Goal: Task Accomplishment & Management: Complete application form

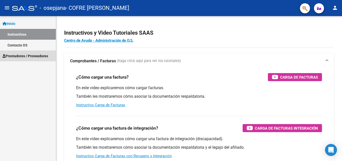
click at [36, 57] on span "Prestadores / Proveedores" at bounding box center [26, 56] width 46 height 6
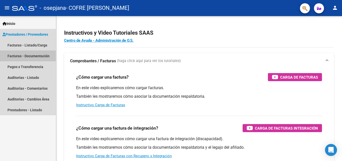
click at [42, 55] on link "Facturas - Documentación" at bounding box center [28, 55] width 56 height 11
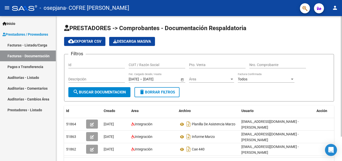
scroll to position [29, 0]
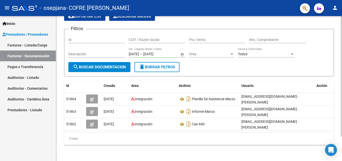
click at [342, 143] on div at bounding box center [341, 88] width 1 height 144
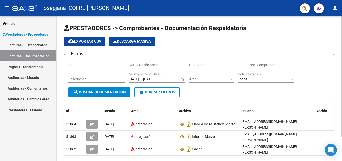
click at [342, 31] on div at bounding box center [341, 88] width 1 height 144
click at [342, 31] on div at bounding box center [341, 76] width 1 height 120
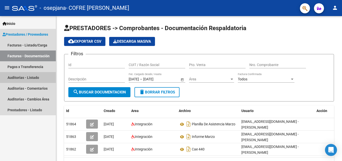
click at [40, 75] on link "Auditorías - Listado" at bounding box center [28, 77] width 56 height 11
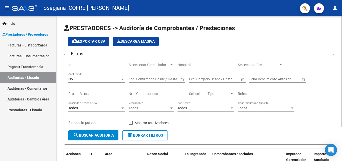
scroll to position [45, 0]
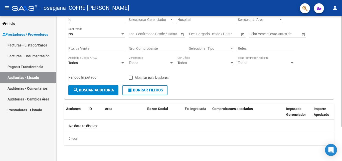
click at [342, 141] on div at bounding box center [341, 88] width 1 height 144
click at [342, 141] on div at bounding box center [341, 105] width 1 height 110
click at [34, 68] on link "Pagos x Transferencia" at bounding box center [28, 66] width 56 height 11
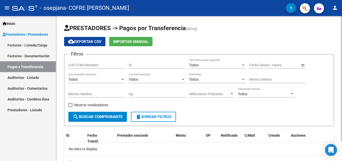
scroll to position [23, 0]
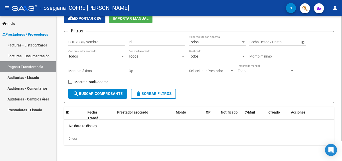
click at [342, 143] on div at bounding box center [341, 88] width 1 height 144
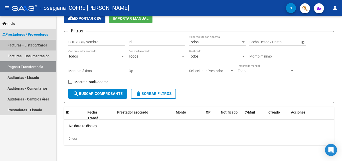
click at [32, 43] on link "Facturas - Listado/Carga" at bounding box center [28, 45] width 56 height 11
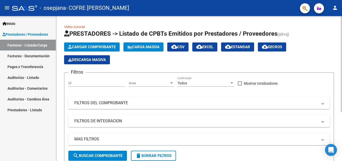
scroll to position [73, 0]
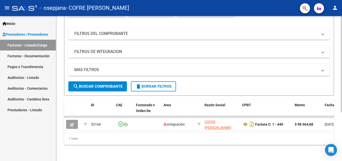
click at [342, 127] on div at bounding box center [341, 88] width 1 height 144
click at [342, 127] on div at bounding box center [341, 113] width 1 height 96
click at [332, 127] on datatable-body "53166 Integración COFRE [PERSON_NAME] 27275735766 Factura C: 1 - 440 $ 98.964,8…" at bounding box center [199, 123] width 270 height 16
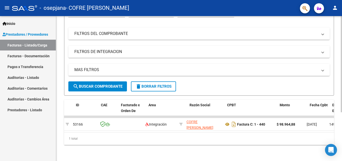
click at [332, 127] on datatable-body "53166 Integración COFRE [PERSON_NAME] 27275735766 Factura C: 1 - 440 $ 98.964,8…" at bounding box center [199, 123] width 270 height 16
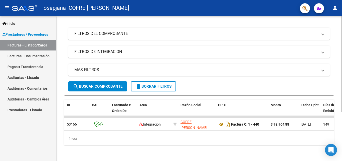
click at [332, 127] on datatable-body "53166 Integración COFRE [PERSON_NAME] 27275735766 Factura C: 1 - 440 $ 98.964,8…" at bounding box center [199, 123] width 270 height 16
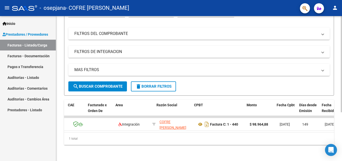
click at [332, 127] on datatable-body "53166 Integración COFRE [PERSON_NAME] 27275735766 Factura C: 1 - 440 $ 98.964,8…" at bounding box center [199, 123] width 270 height 16
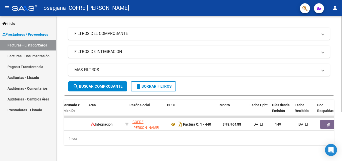
click at [332, 127] on datatable-body "53166 Integración COFRE [PERSON_NAME] 27275735766 Factura C: 1 - 440 $ 98.964,8…" at bounding box center [199, 123] width 270 height 16
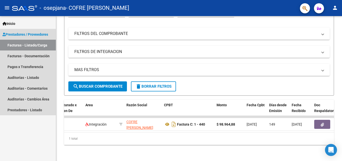
click at [45, 44] on link "Facturas - Listado/Carga" at bounding box center [28, 45] width 56 height 11
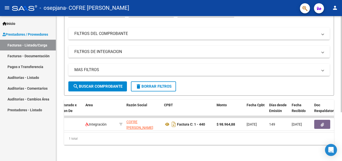
scroll to position [0, 0]
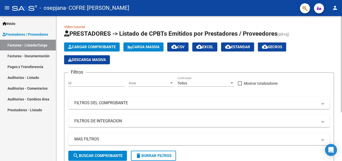
click at [342, 28] on div at bounding box center [341, 88] width 1 height 144
click at [342, 28] on div at bounding box center [341, 64] width 1 height 96
click at [88, 84] on input "Id" at bounding box center [96, 83] width 57 height 4
click at [103, 47] on span "Cargar Comprobante" at bounding box center [92, 47] width 48 height 5
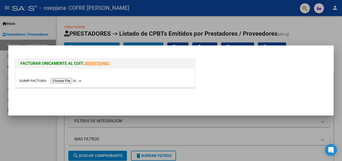
click at [315, 28] on div at bounding box center [171, 80] width 342 height 161
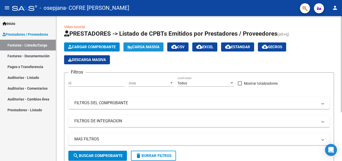
click at [146, 47] on span "Carga Masiva" at bounding box center [143, 47] width 32 height 5
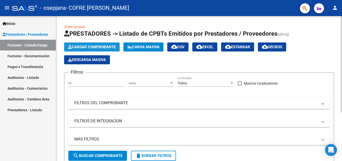
click at [89, 44] on button "Cargar Comprobante" at bounding box center [92, 46] width 56 height 9
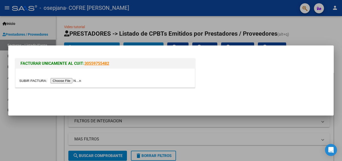
click at [71, 80] on input "file" at bounding box center [50, 80] width 63 height 5
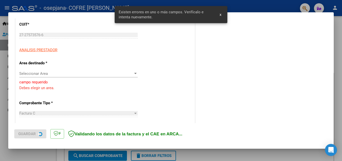
scroll to position [67, 0]
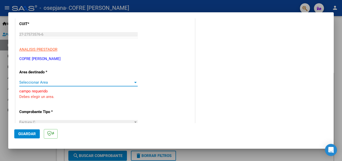
click at [135, 83] on div at bounding box center [135, 82] width 5 height 4
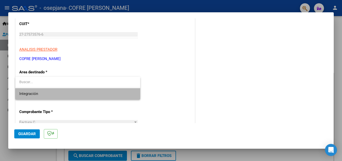
click at [92, 96] on span "Integración" at bounding box center [77, 93] width 117 height 11
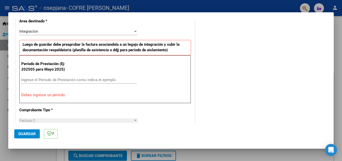
scroll to position [127, 0]
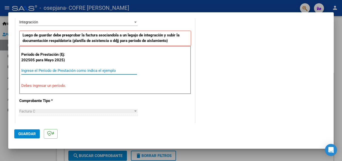
click at [70, 70] on input "Ingrese el Período de Prestación como indica el ejemplo" at bounding box center [79, 70] width 116 height 5
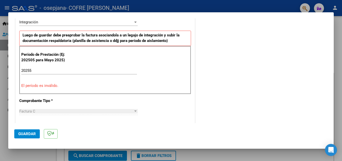
click at [137, 79] on div "Período de Prestación (Ej: 202505 para [DATE]) 20255 Ingrese el Período de Pres…" at bounding box center [105, 70] width 172 height 48
click at [61, 72] on input "20255" at bounding box center [79, 70] width 116 height 5
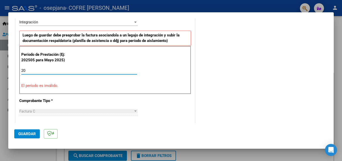
type input "2"
click at [74, 70] on input "Ingrese el Período de Prestación como indica el ejemplo" at bounding box center [79, 70] width 116 height 5
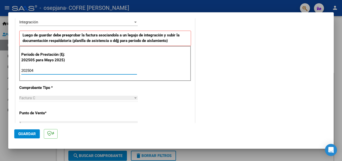
type input "202504"
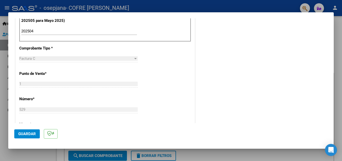
scroll to position [168, 0]
click at [82, 58] on div "Factura C" at bounding box center [76, 57] width 114 height 5
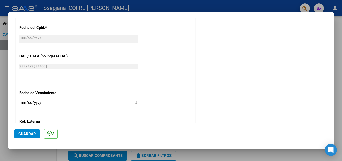
scroll to position [336, 0]
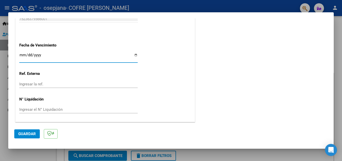
click at [134, 55] on input "Ingresar la fecha" at bounding box center [78, 57] width 118 height 8
type input "[DATE]"
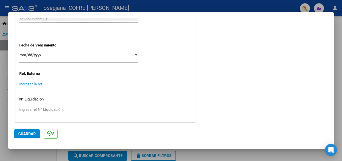
click at [91, 85] on input "Ingresar la ref." at bounding box center [78, 84] width 118 height 5
type input "0"
click at [27, 132] on span "Guardar" at bounding box center [27, 133] width 18 height 5
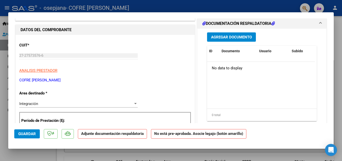
scroll to position [0, 0]
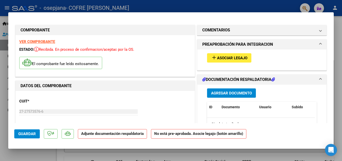
click at [243, 93] on span "Agregar Documento" at bounding box center [231, 93] width 41 height 5
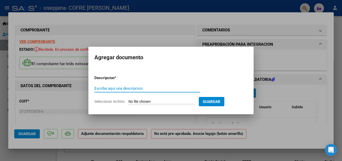
click at [121, 88] on input "Escriba aquí una descripcion" at bounding box center [147, 88] width 106 height 5
type input "Terapia Ocupacional"
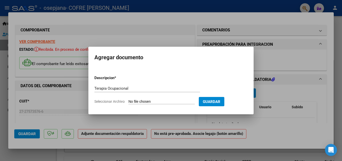
click at [165, 103] on input "Seleccionar Archivo" at bounding box center [161, 101] width 66 height 5
type input "C:\fakepath\Planilla de Asist [PERSON_NAME][DATE].pdf"
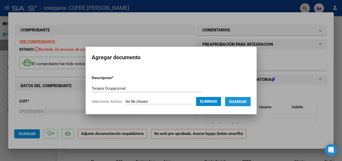
click at [239, 102] on span "Guardar" at bounding box center [238, 101] width 18 height 5
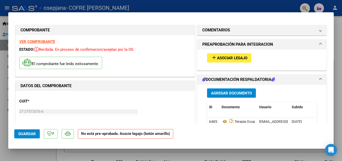
click at [320, 44] on span at bounding box center [321, 44] width 2 height 6
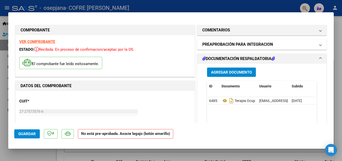
click at [320, 44] on span at bounding box center [321, 44] width 2 height 6
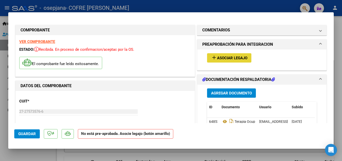
click at [240, 58] on span "Asociar Legajo" at bounding box center [232, 58] width 30 height 5
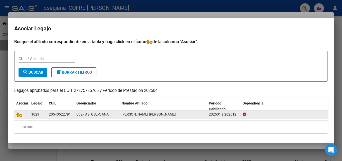
click at [52, 116] on div "20540522791" at bounding box center [60, 114] width 22 height 6
click at [34, 116] on div "1029" at bounding box center [38, 114] width 14 height 6
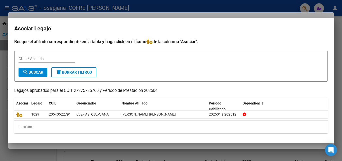
click at [227, 56] on div "CUIL / Apellido" at bounding box center [171, 61] width 305 height 12
click at [36, 58] on input "CUIL / Apellido" at bounding box center [47, 58] width 57 height 5
type input "20540522791"
click at [30, 69] on button "search Buscar" at bounding box center [33, 72] width 29 height 9
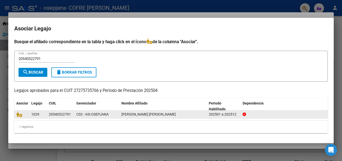
click at [51, 113] on div "20540522791" at bounding box center [60, 114] width 22 height 6
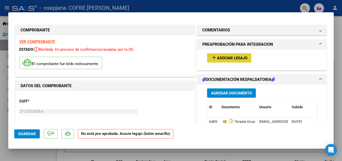
click at [230, 58] on span "Asociar Legajo" at bounding box center [232, 58] width 30 height 5
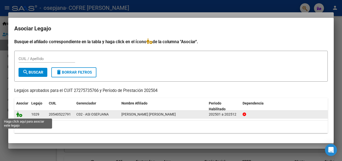
click at [20, 114] on icon at bounding box center [19, 114] width 6 height 6
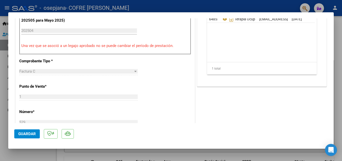
scroll to position [70, 0]
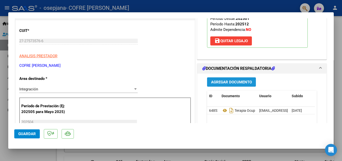
click at [235, 82] on span "Agregar Documento" at bounding box center [231, 82] width 41 height 5
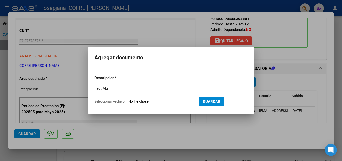
type input "Fact Abril"
click at [110, 100] on span "Seleccionar Archivo" at bounding box center [109, 101] width 30 height 4
click at [128, 100] on input "Seleccionar Archivo" at bounding box center [161, 101] width 66 height 5
type input "C:\fakepath\27275735766_011_00001_00000529.pdf"
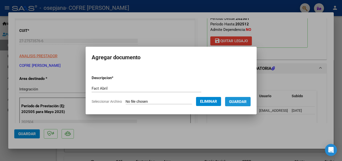
click at [239, 103] on span "Guardar" at bounding box center [238, 101] width 18 height 5
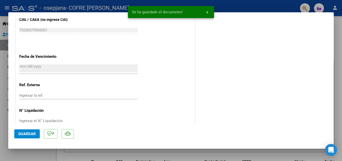
scroll to position [344, 0]
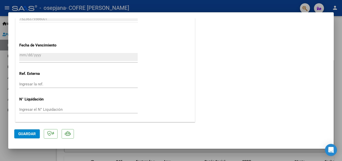
click at [25, 134] on span "Guardar" at bounding box center [27, 133] width 18 height 5
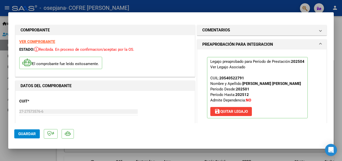
scroll to position [91, 0]
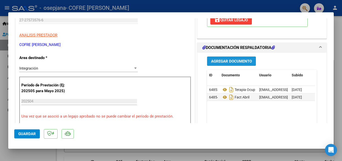
click at [234, 60] on span "Agregar Documento" at bounding box center [231, 61] width 41 height 5
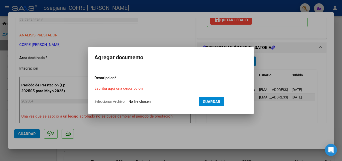
click at [114, 100] on span "Seleccionar Archivo" at bounding box center [109, 101] width 30 height 4
click at [128, 100] on input "Seleccionar Archivo" at bounding box center [161, 101] width 66 height 5
type input "C:\fakepath\[DATE].png"
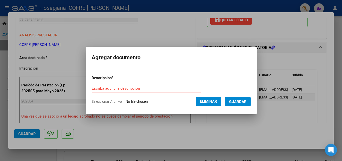
click at [125, 90] on input "Escriba aquí una descripcion" at bounding box center [147, 88] width 110 height 5
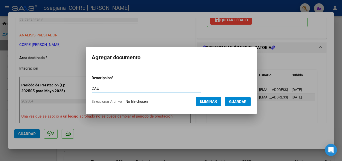
type input "CAE"
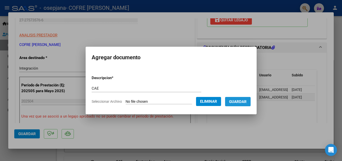
click at [243, 101] on span "Guardar" at bounding box center [238, 101] width 18 height 5
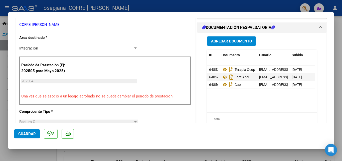
scroll to position [121, 0]
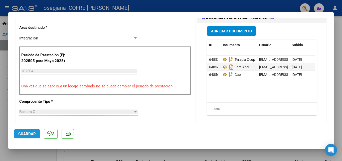
click at [26, 133] on span "Guardar" at bounding box center [27, 133] width 18 height 5
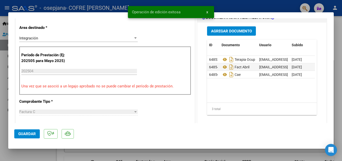
type input "$ 0,00"
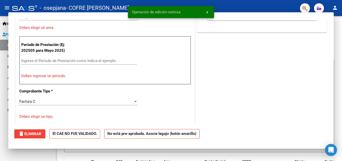
scroll to position [100, 0]
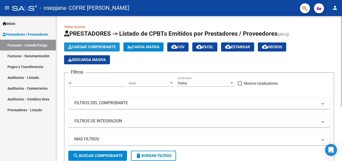
click at [99, 46] on span "Cargar Comprobante" at bounding box center [92, 47] width 48 height 5
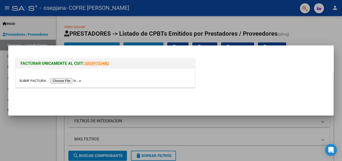
click at [66, 80] on input "file" at bounding box center [50, 80] width 63 height 5
click at [73, 80] on input "file" at bounding box center [50, 80] width 63 height 5
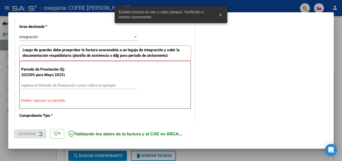
scroll to position [113, 0]
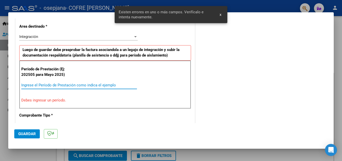
click at [45, 86] on input "Ingrese el Período de Prestación como indica el ejemplo" at bounding box center [79, 85] width 116 height 5
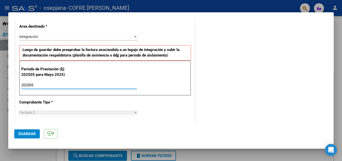
type input "202505"
click at [131, 36] on div "Integración" at bounding box center [76, 36] width 114 height 5
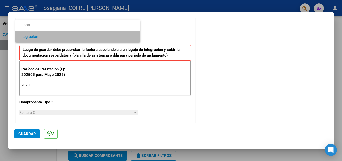
click at [131, 36] on span "Integración" at bounding box center [77, 36] width 117 height 11
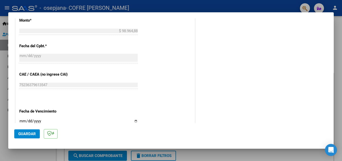
scroll to position [275, 0]
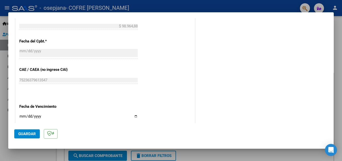
click at [134, 116] on input "Ingresar la fecha" at bounding box center [78, 118] width 118 height 8
type input "[DATE]"
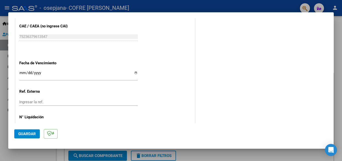
scroll to position [336, 0]
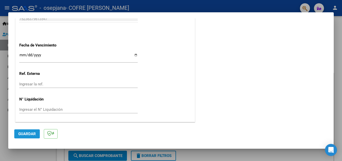
click at [24, 136] on button "Guardar" at bounding box center [27, 133] width 26 height 9
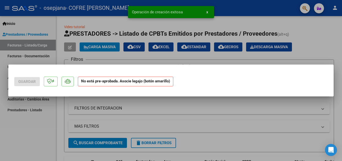
scroll to position [0, 0]
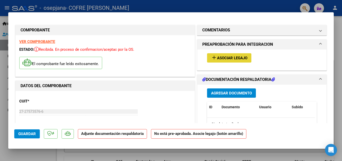
click at [242, 59] on span "Asociar Legajo" at bounding box center [232, 58] width 30 height 5
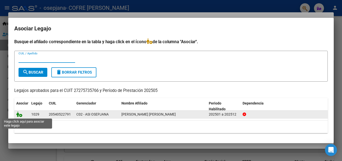
click at [20, 115] on icon at bounding box center [19, 114] width 6 height 6
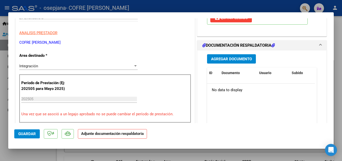
scroll to position [103, 0]
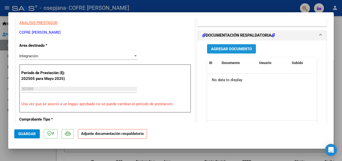
click at [234, 50] on span "Agregar Documento" at bounding box center [231, 49] width 41 height 5
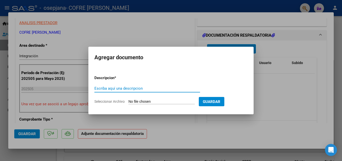
click at [115, 88] on input "Escriba aquí una descripcion" at bounding box center [147, 88] width 106 height 5
type input "Planilla Asist Mayo"
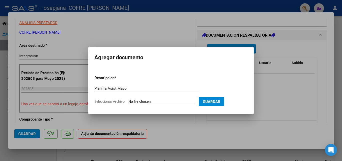
click at [118, 101] on span "Seleccionar Archivo" at bounding box center [109, 101] width 30 height 4
click at [128, 101] on input "Seleccionar Archivo" at bounding box center [161, 101] width 66 height 5
type input "C:\fakepath\Planilla de Asist [PERSON_NAME], Mayo.pdf"
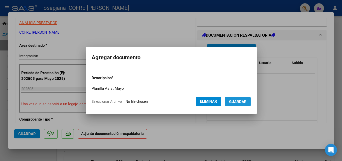
click at [243, 101] on span "Guardar" at bounding box center [238, 101] width 18 height 5
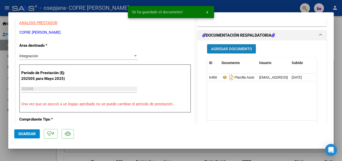
click at [238, 49] on span "Agregar Documento" at bounding box center [231, 49] width 41 height 5
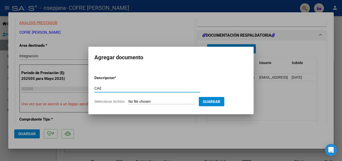
type input "CAE"
click at [118, 101] on span "Seleccionar Archivo" at bounding box center [109, 101] width 30 height 4
click at [128, 101] on input "Seleccionar Archivo" at bounding box center [161, 101] width 66 height 5
type input "C:\fakepath\[DATE] (1).png"
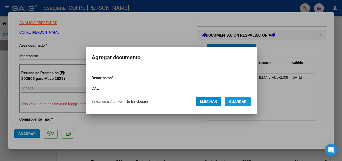
click at [242, 100] on span "Guardar" at bounding box center [238, 101] width 18 height 5
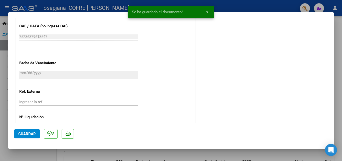
scroll to position [344, 0]
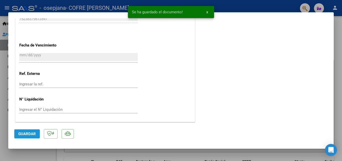
click at [30, 133] on span "Guardar" at bounding box center [27, 133] width 18 height 5
type input "$ 0,00"
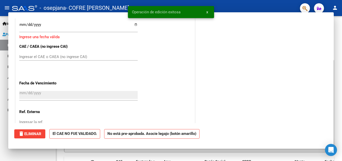
scroll to position [382, 0]
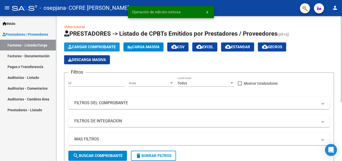
click at [97, 46] on span "Cargar Comprobante" at bounding box center [92, 47] width 48 height 5
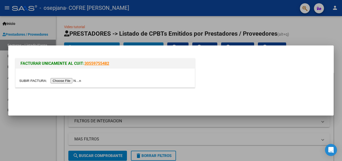
click at [71, 80] on input "file" at bounding box center [50, 80] width 63 height 5
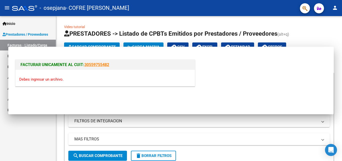
scroll to position [0, 0]
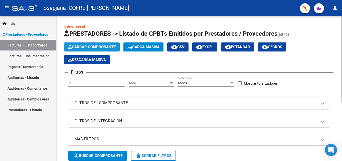
click at [107, 45] on span "Cargar Comprobante" at bounding box center [92, 47] width 48 height 5
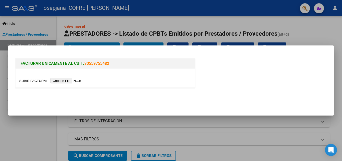
click at [62, 80] on input "file" at bounding box center [50, 80] width 63 height 5
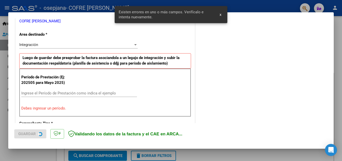
scroll to position [113, 0]
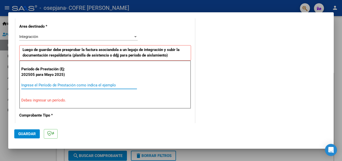
click at [72, 86] on input "Ingrese el Período de Prestación como indica el ejemplo" at bounding box center [79, 85] width 116 height 5
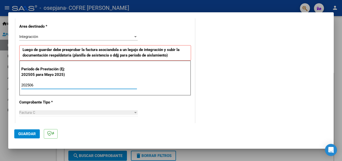
type input "202506"
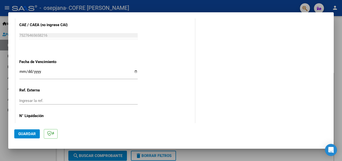
scroll to position [330, 0]
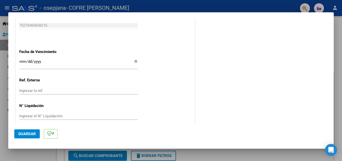
click at [135, 61] on input "Ingresar la fecha" at bounding box center [78, 63] width 118 height 8
type input "[DATE]"
click at [28, 132] on span "Guardar" at bounding box center [27, 133] width 18 height 5
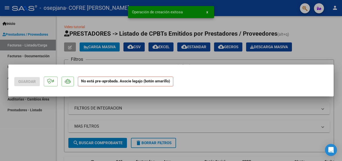
scroll to position [0, 0]
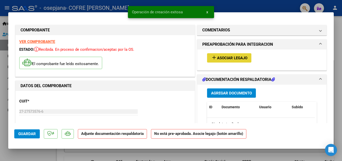
click at [238, 56] on span "Asociar Legajo" at bounding box center [232, 58] width 30 height 5
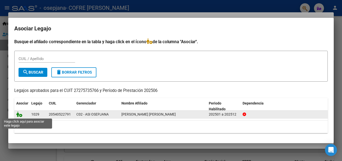
click at [21, 116] on icon at bounding box center [19, 114] width 6 height 6
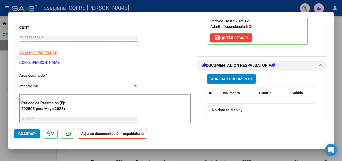
scroll to position [90, 0]
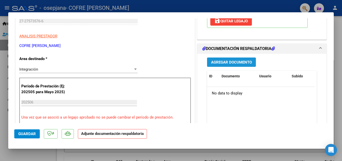
click at [232, 60] on span "Agregar Documento" at bounding box center [231, 62] width 41 height 5
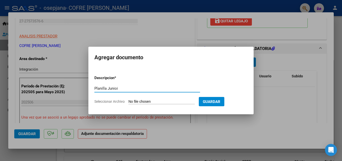
type input "Planilla Junioi"
click at [142, 100] on input "Seleccionar Archivo" at bounding box center [161, 101] width 66 height 5
type input "C:\fakepath\Planilla de Asist [PERSON_NAME], Junio.pdf"
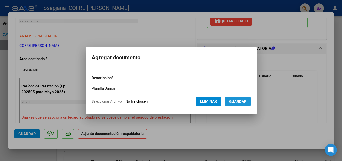
click at [241, 102] on span "Guardar" at bounding box center [238, 101] width 18 height 5
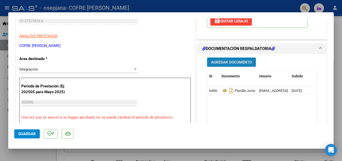
click at [239, 64] on span "Agregar Documento" at bounding box center [231, 62] width 41 height 5
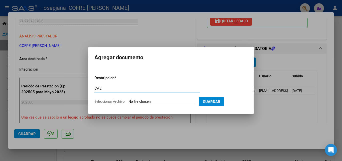
type input "CAE"
click at [145, 100] on input "Seleccionar Archivo" at bounding box center [161, 101] width 66 height 5
type input "C:\fakepath\[DATE] (2).png"
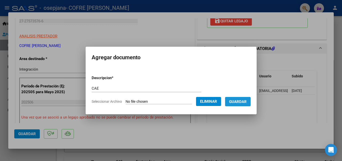
click at [238, 101] on span "Guardar" at bounding box center [238, 101] width 18 height 5
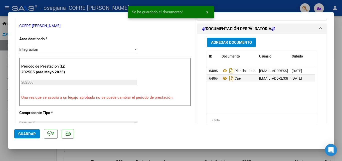
scroll to position [110, 0]
click at [33, 135] on span "Guardar" at bounding box center [27, 133] width 18 height 5
type input "$ 0,00"
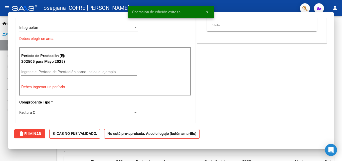
scroll to position [0, 0]
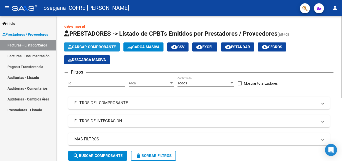
click at [101, 47] on span "Cargar Comprobante" at bounding box center [92, 47] width 48 height 5
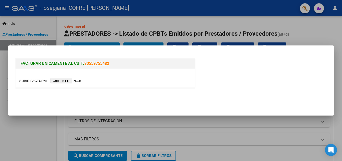
click at [79, 81] on input "file" at bounding box center [50, 80] width 63 height 5
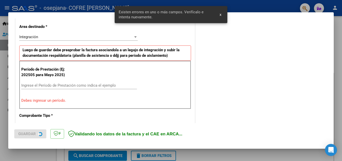
scroll to position [113, 0]
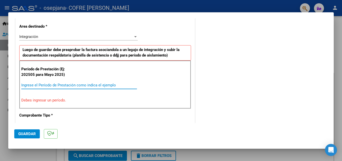
click at [65, 84] on input "Ingrese el Período de Prestación como indica el ejemplo" at bounding box center [79, 85] width 116 height 5
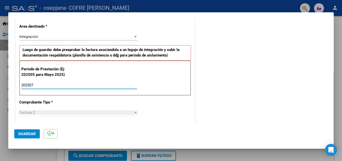
type input "202507"
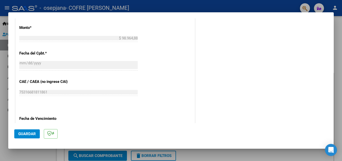
scroll to position [280, 0]
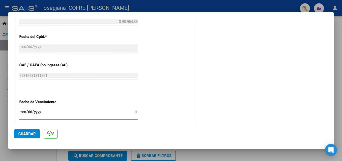
click at [135, 111] on input "Ingresar la fecha" at bounding box center [78, 113] width 118 height 8
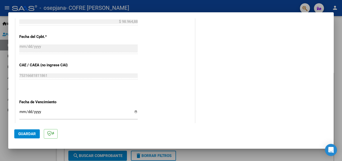
click at [134, 109] on div "[DATE] Ingresar la fecha" at bounding box center [78, 113] width 118 height 11
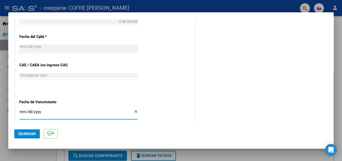
click at [134, 112] on input "[DATE]" at bounding box center [78, 113] width 118 height 8
type input "[DATE]"
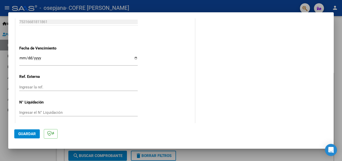
scroll to position [336, 0]
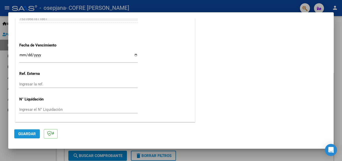
click at [31, 132] on span "Guardar" at bounding box center [27, 133] width 18 height 5
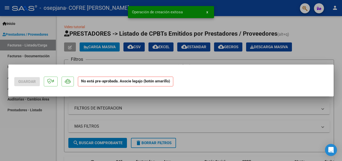
scroll to position [0, 0]
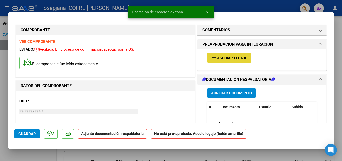
click at [223, 59] on span "Asociar Legajo" at bounding box center [232, 58] width 30 height 5
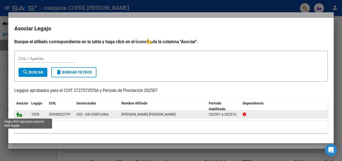
click at [18, 114] on icon at bounding box center [19, 114] width 6 height 6
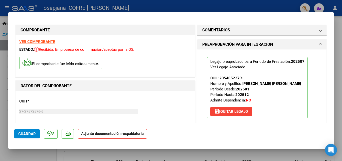
scroll to position [91, 0]
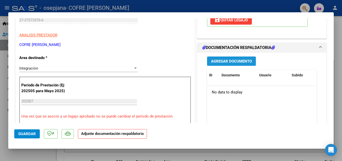
click at [230, 59] on span "Agregar Documento" at bounding box center [231, 61] width 41 height 5
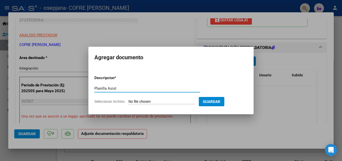
type input "Planilla Asist"
click at [140, 100] on input "Seleccionar Archivo" at bounding box center [161, 101] width 66 height 5
type input "C:\fakepath\Planilla Asist [PERSON_NAME].pdf"
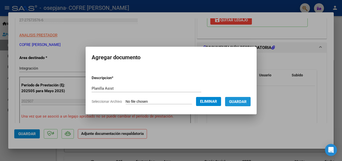
click at [241, 103] on span "Guardar" at bounding box center [238, 101] width 18 height 5
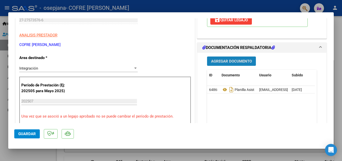
click at [230, 59] on span "Agregar Documento" at bounding box center [231, 61] width 41 height 5
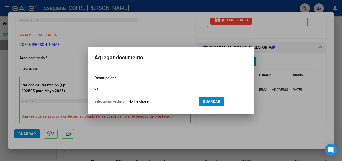
type input "c"
type input "CAE"
click at [163, 102] on input "Seleccionar Archivo" at bounding box center [161, 101] width 66 height 5
type input "C:\fakepath\[DATE] (3).png"
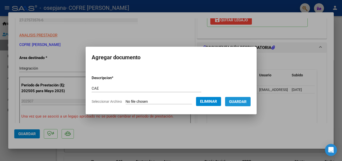
click at [242, 101] on span "Guardar" at bounding box center [238, 101] width 18 height 5
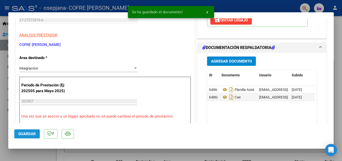
click at [28, 131] on span "Guardar" at bounding box center [27, 133] width 18 height 5
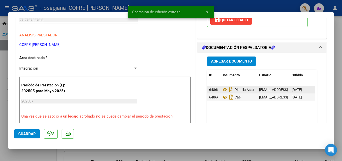
type input "$ 0,00"
